Goal: Communication & Community: Connect with others

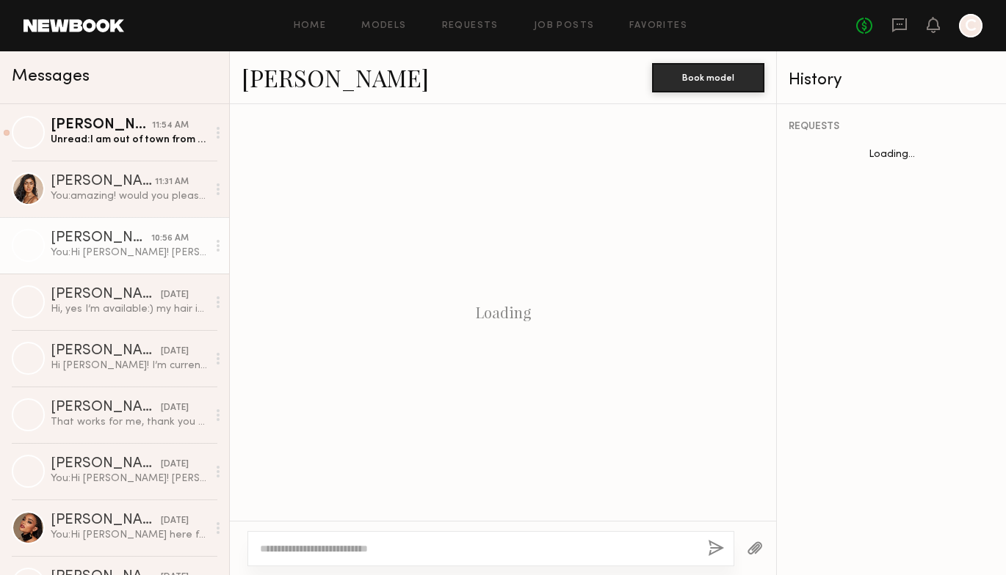
scroll to position [1435, 0]
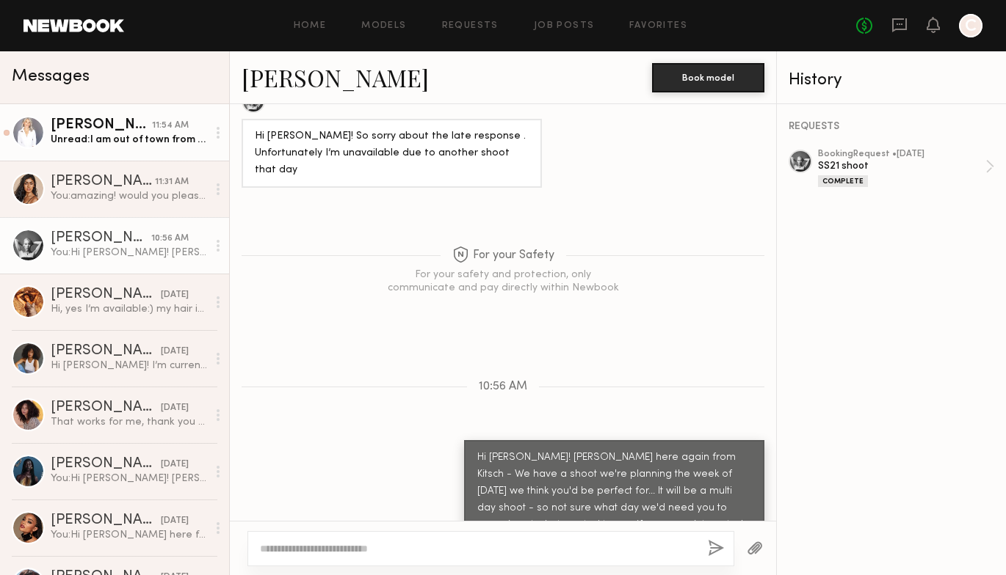
click at [118, 139] on div "Unread: I am out of town from the 10-15. If dates are different swing back. Tha…" at bounding box center [129, 140] width 156 height 14
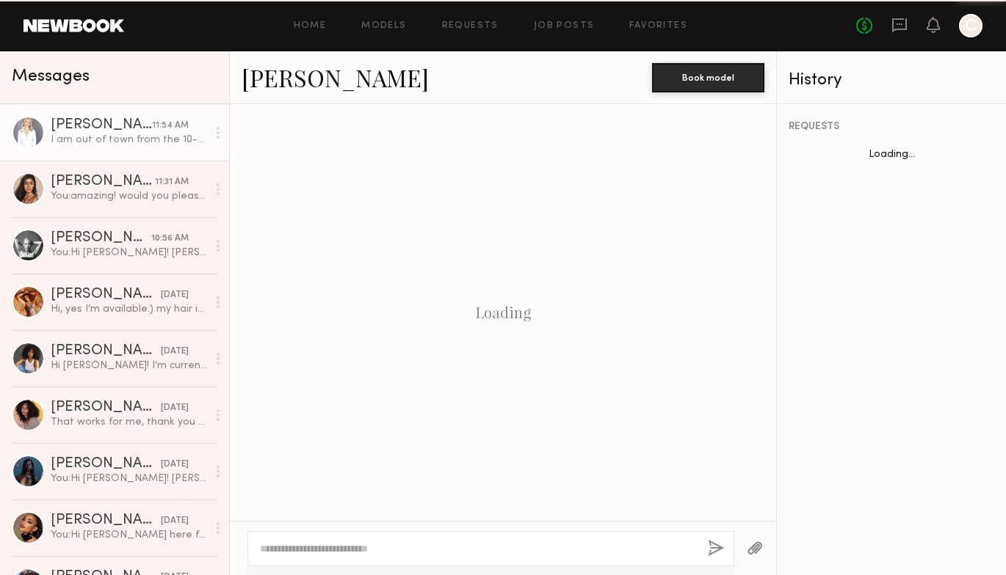
scroll to position [492, 0]
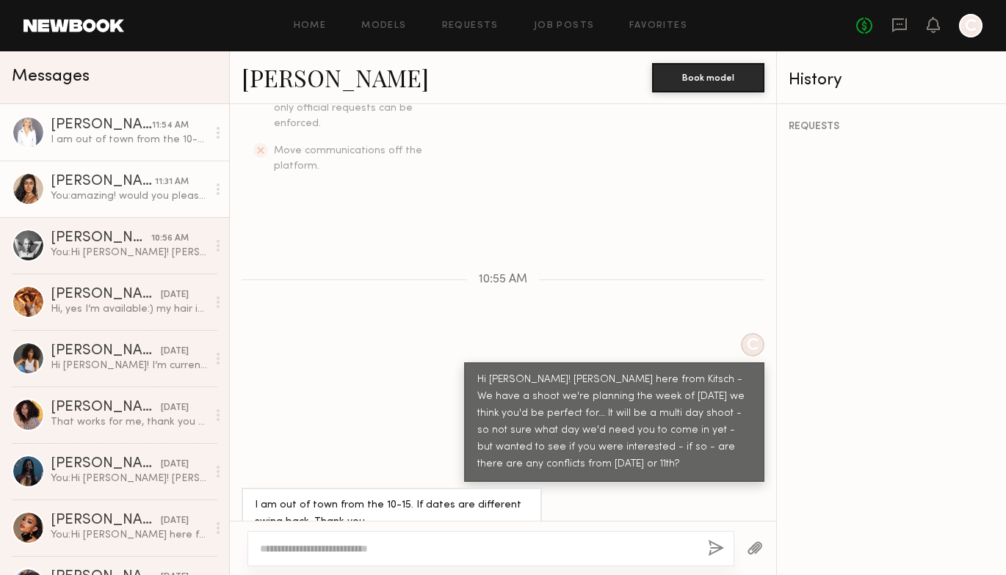
click at [175, 199] on div "You: amazing! would you please let me know what hair type you would consider yo…" at bounding box center [129, 196] width 156 height 14
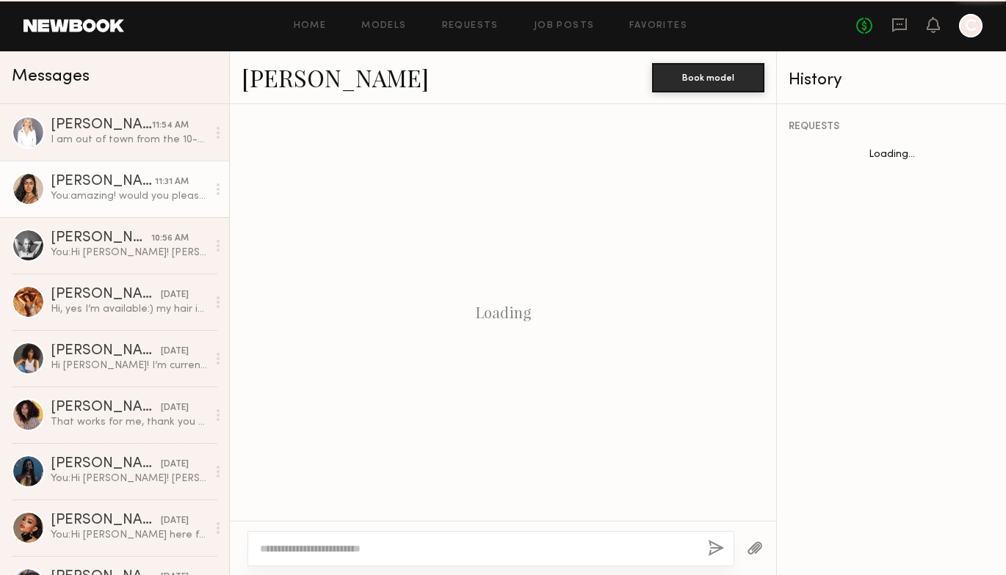
scroll to position [636, 0]
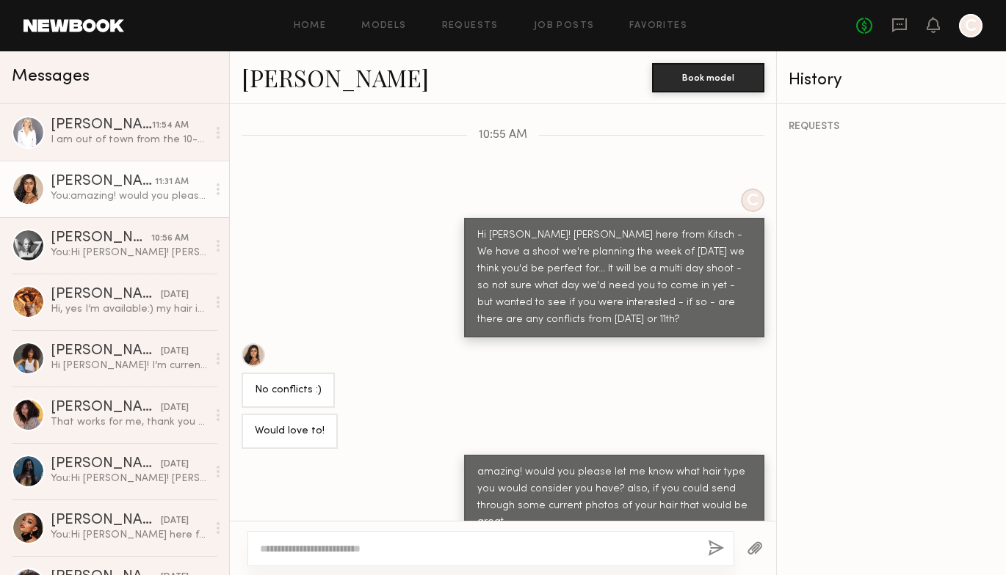
click at [334, 79] on link "Natasha W." at bounding box center [334, 78] width 187 height 32
